Goal: Consume media (video, audio): Consume media (video, audio)

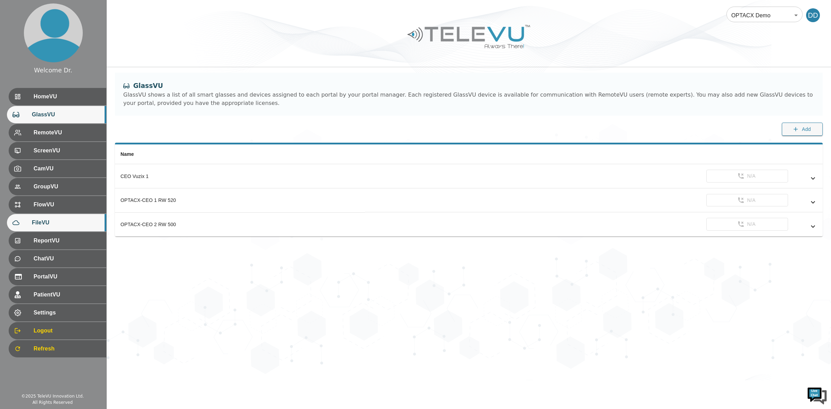
click at [52, 222] on span "FileVU" at bounding box center [66, 223] width 69 height 8
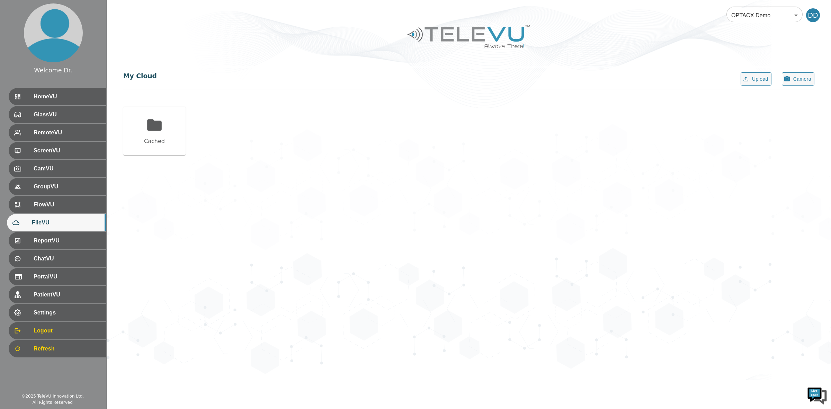
click at [749, 9] on body "Welcome Dr. HomeVU GlassVU RemoteVU ScreenVU CamVU GroupVU FlowVU FileVU Report…" at bounding box center [415, 190] width 831 height 380
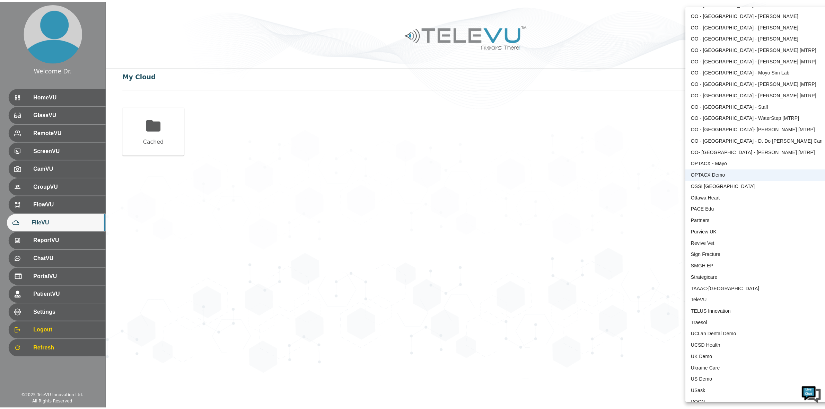
scroll to position [1310, 0]
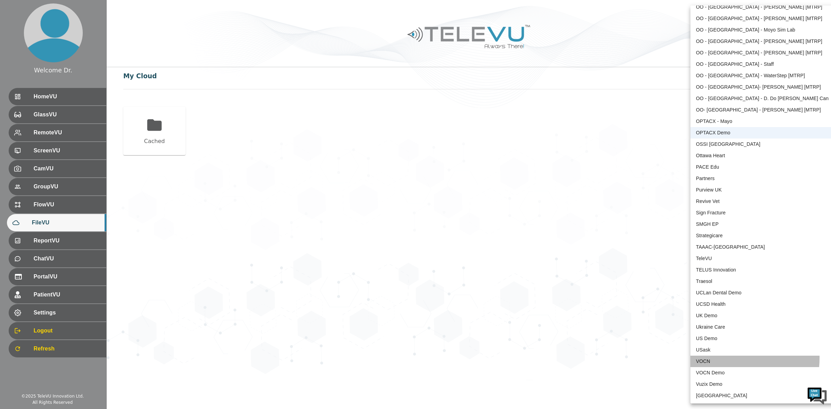
click at [723, 357] on li "VOCN" at bounding box center [762, 361] width 144 height 11
type input "87"
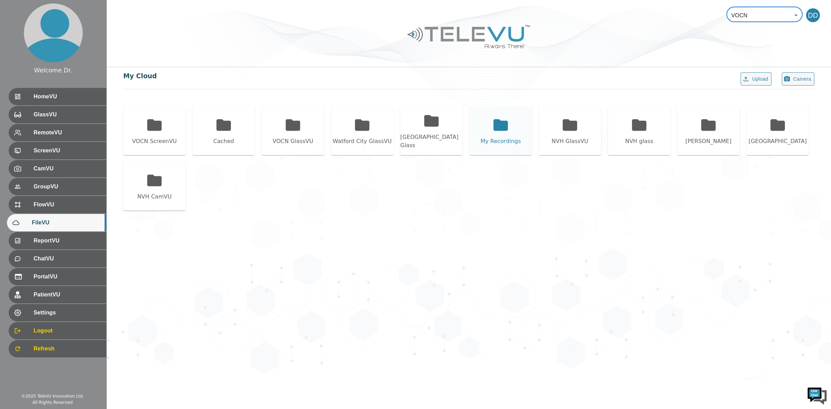
click at [496, 131] on icon at bounding box center [500, 124] width 15 height 11
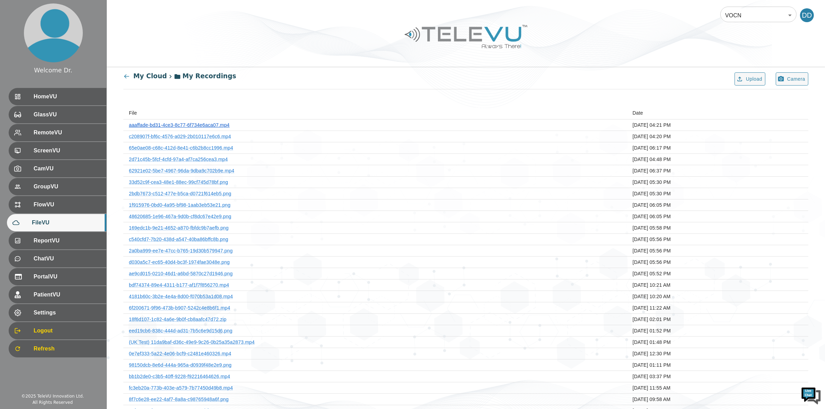
click at [214, 123] on link "aaaffade-bd31-4ce3-8c77-6f734e6aca07.mp4" at bounding box center [179, 125] width 101 height 6
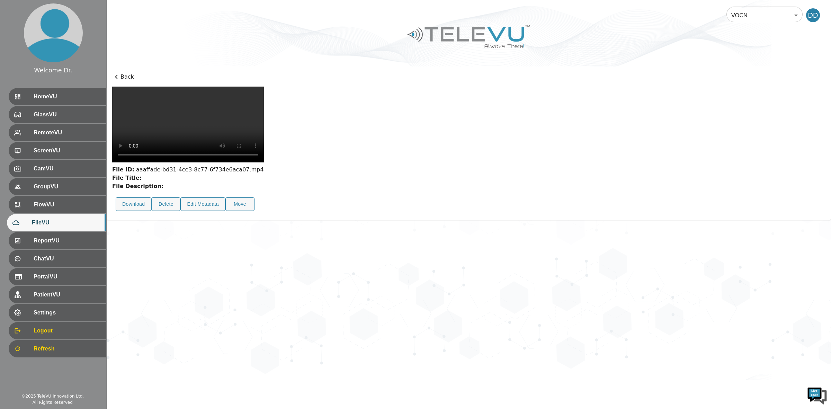
click at [126, 80] on p "Back" at bounding box center [468, 77] width 713 height 8
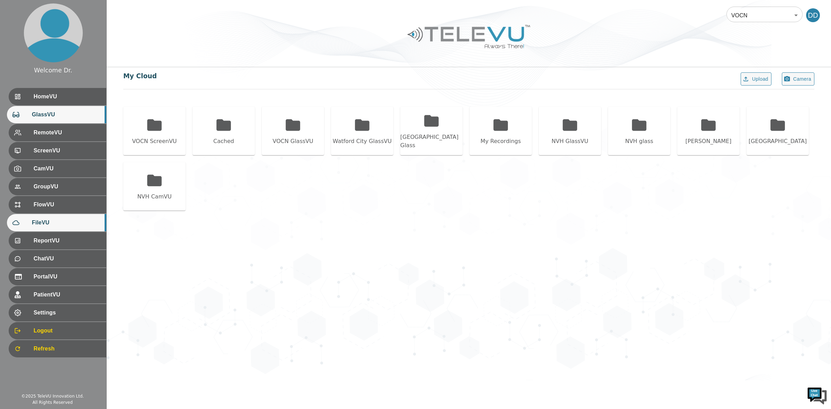
click at [51, 113] on span "GlassVU" at bounding box center [66, 114] width 69 height 8
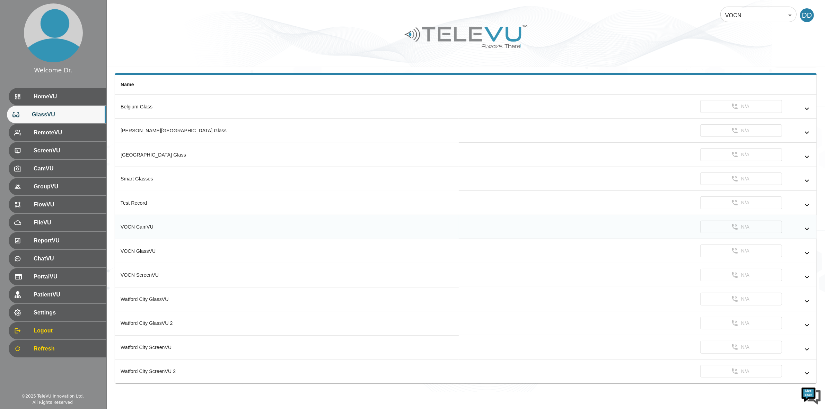
scroll to position [73, 0]
click at [163, 200] on div "Test Record" at bounding box center [287, 202] width 332 height 7
click at [805, 202] on icon "simple table" at bounding box center [806, 205] width 8 height 8
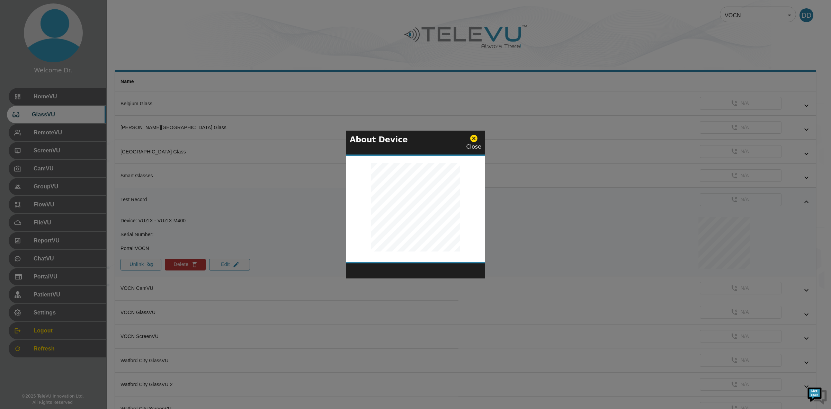
click at [477, 139] on icon at bounding box center [473, 138] width 7 height 7
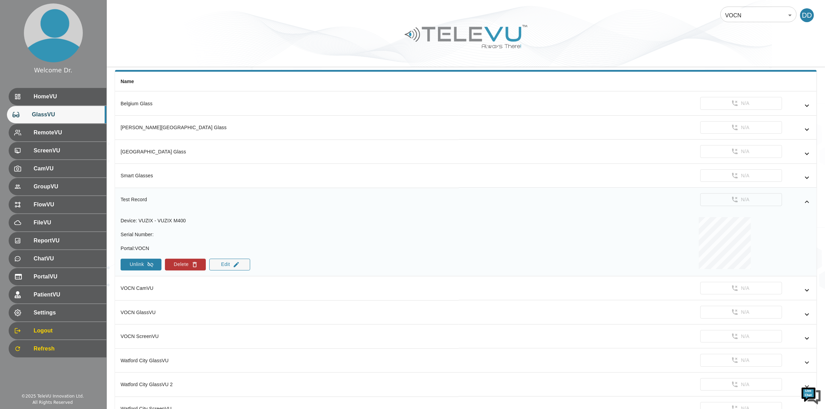
click at [140, 269] on button "Unlink" at bounding box center [141, 265] width 41 height 12
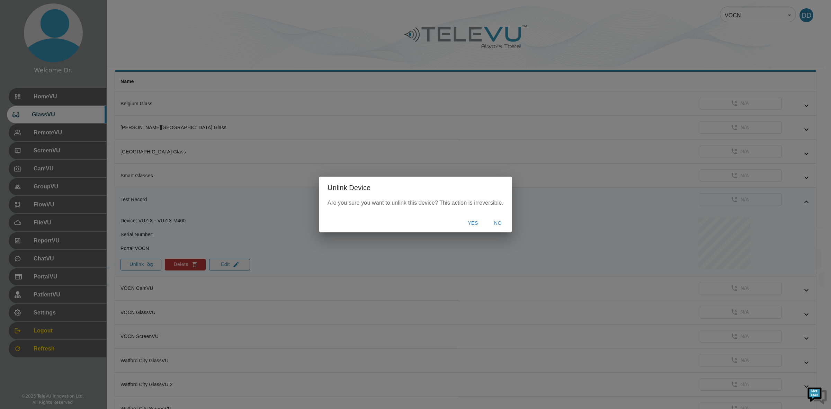
click at [468, 221] on button "Yes" at bounding box center [473, 223] width 22 height 13
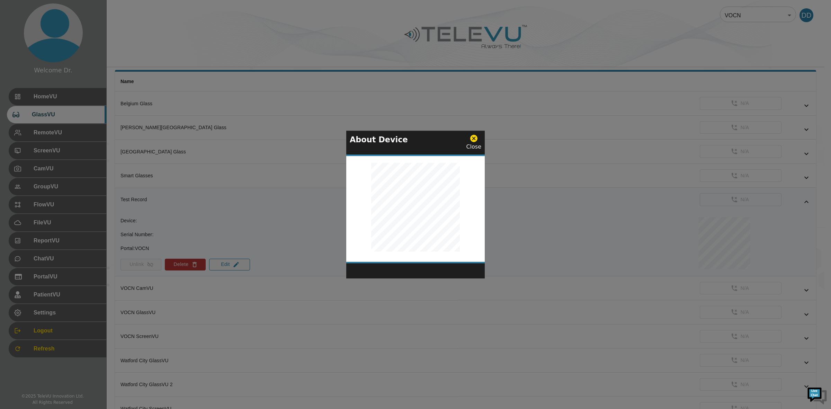
click at [474, 136] on icon at bounding box center [473, 138] width 7 height 7
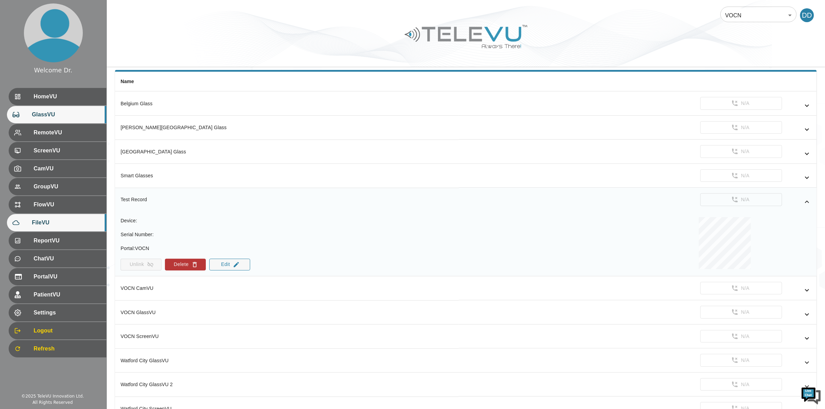
click at [47, 220] on span "FileVU" at bounding box center [66, 223] width 69 height 8
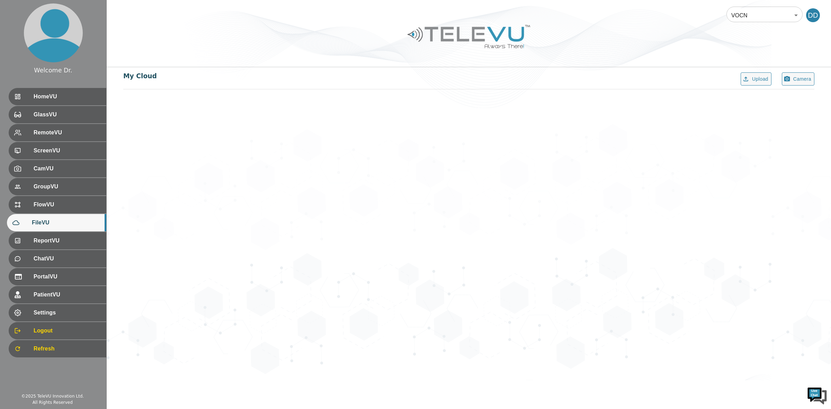
click at [47, 220] on span "FileVU" at bounding box center [66, 223] width 69 height 8
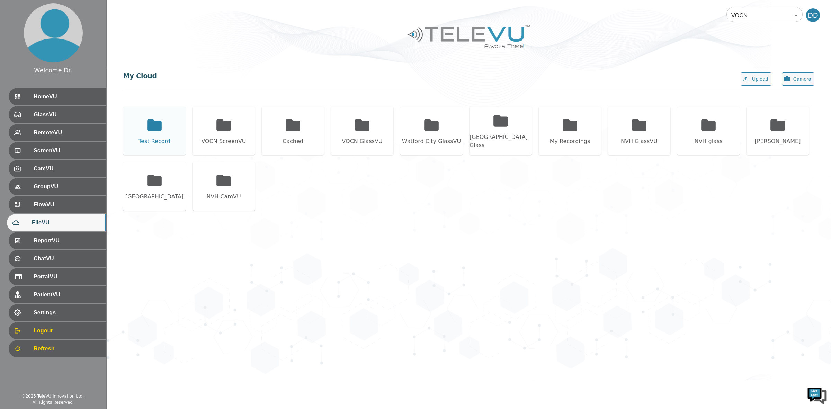
click at [150, 137] on div "Test Record" at bounding box center [155, 141] width 32 height 8
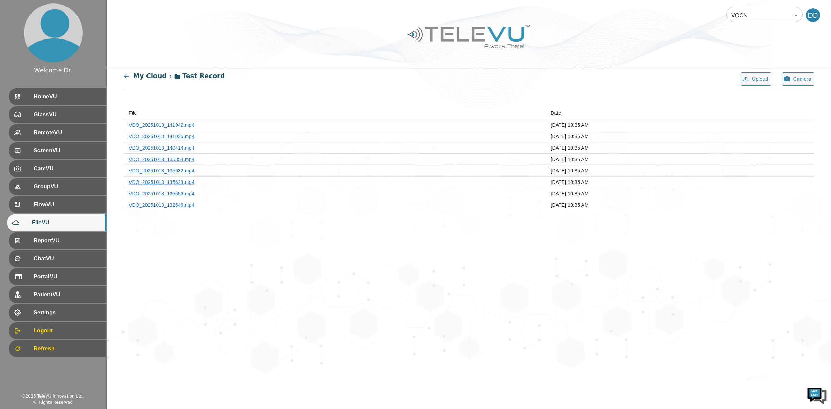
click at [168, 128] on th "VDO_20251013_141042.mp4" at bounding box center [334, 124] width 422 height 11
click at [166, 125] on link "VDO_20251013_141042.mp4" at bounding box center [162, 125] width 66 height 6
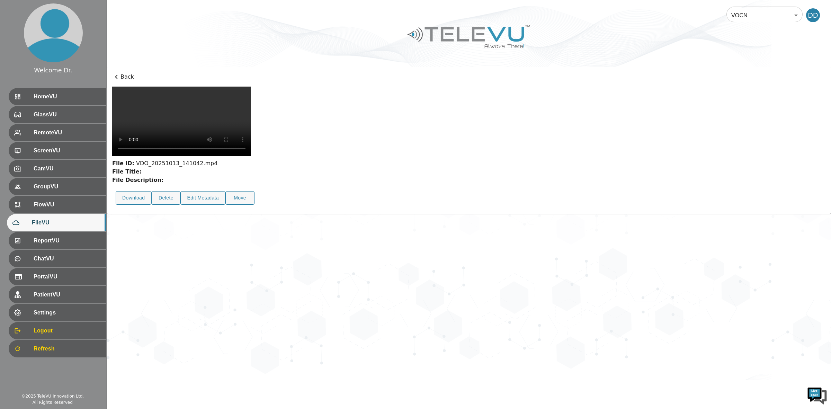
click at [122, 77] on p "Back" at bounding box center [468, 77] width 713 height 8
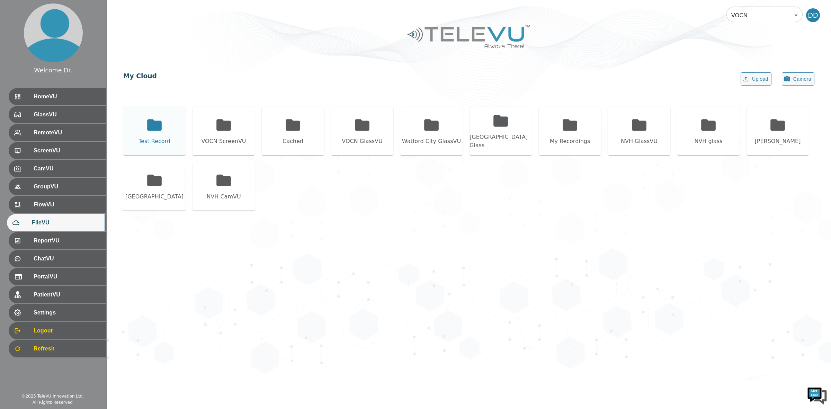
click at [169, 133] on div "Test Record" at bounding box center [154, 131] width 62 height 48
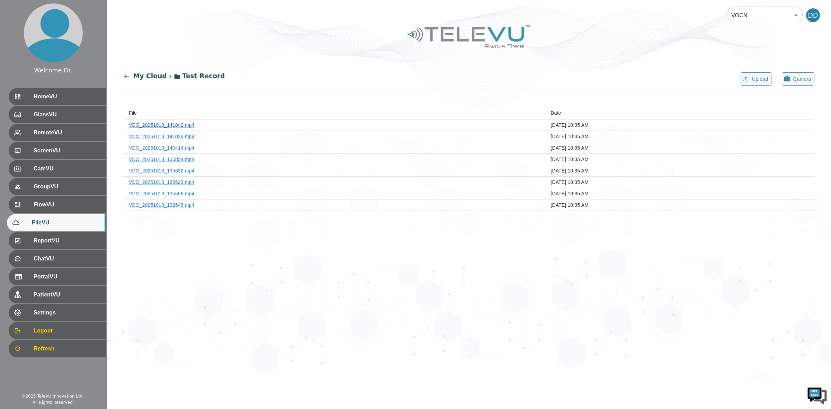
click at [175, 125] on link "VDO_20251013_141042.mp4" at bounding box center [162, 125] width 66 height 6
click at [177, 125] on link "VDO_20251013_141042.mp4" at bounding box center [162, 125] width 66 height 6
click at [172, 148] on link "VDO_20251013_140414.mp4" at bounding box center [162, 148] width 66 height 6
